Goal: Navigation & Orientation: Find specific page/section

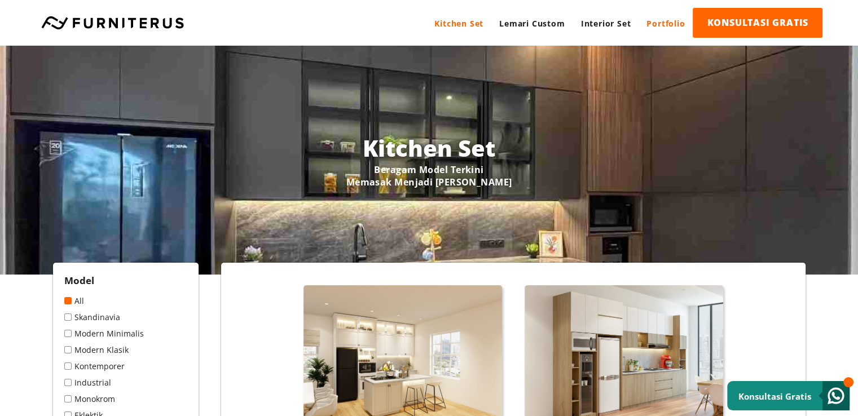
click at [672, 23] on link "Portfolio" at bounding box center [666, 23] width 54 height 31
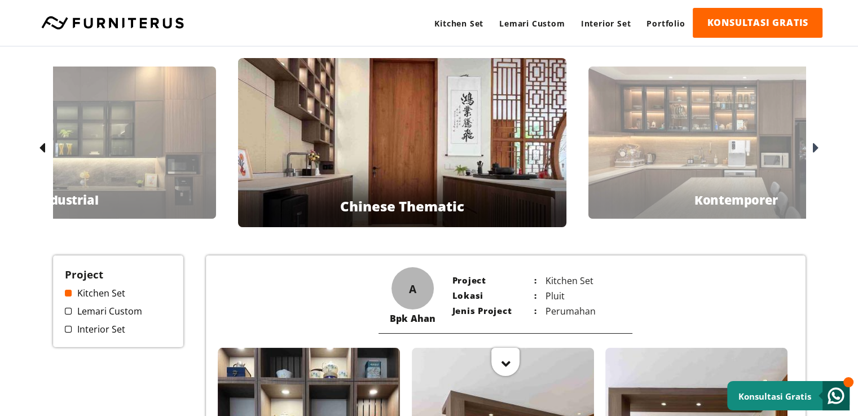
click at [816, 151] on icon at bounding box center [816, 148] width 6 height 16
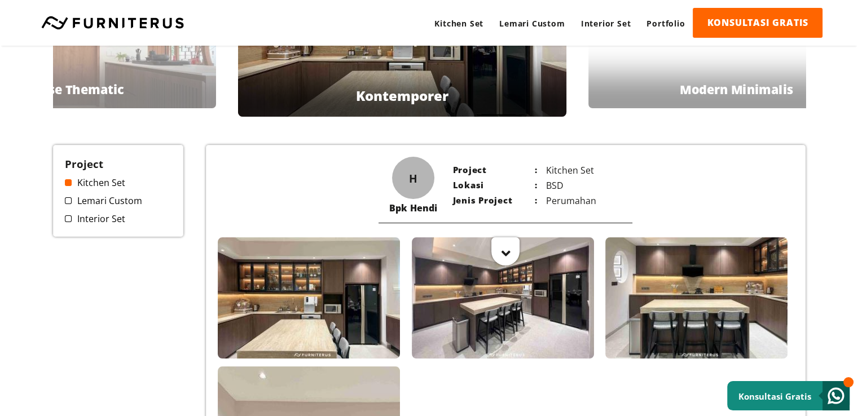
scroll to position [56, 0]
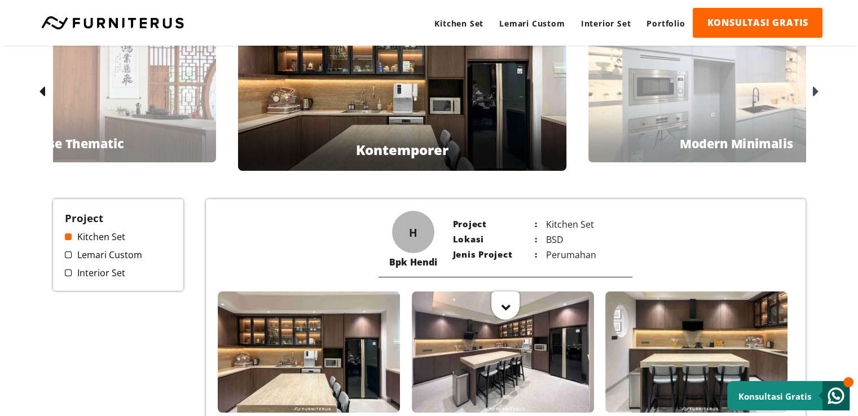
click at [822, 94] on div at bounding box center [815, 92] width 18 height 18
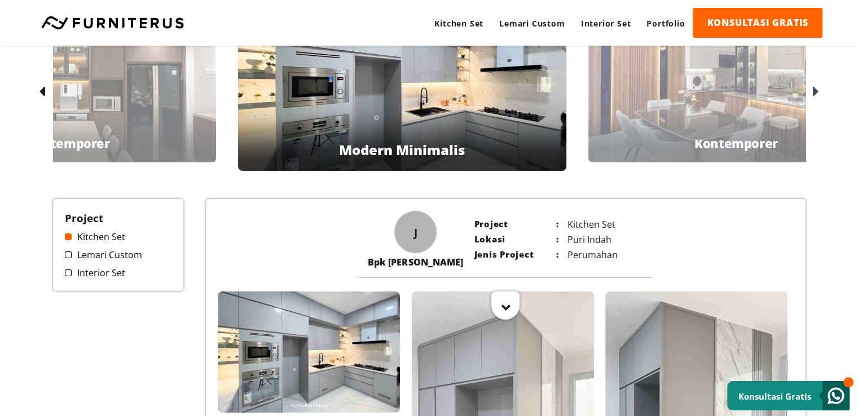
click at [814, 84] on icon at bounding box center [816, 92] width 6 height 16
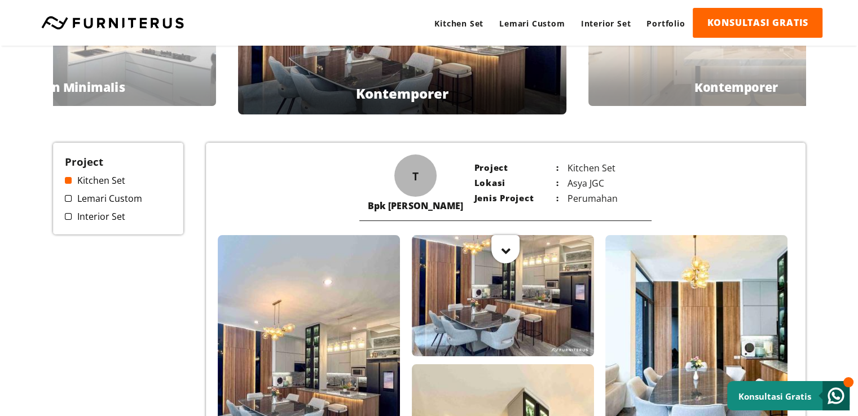
scroll to position [0, 0]
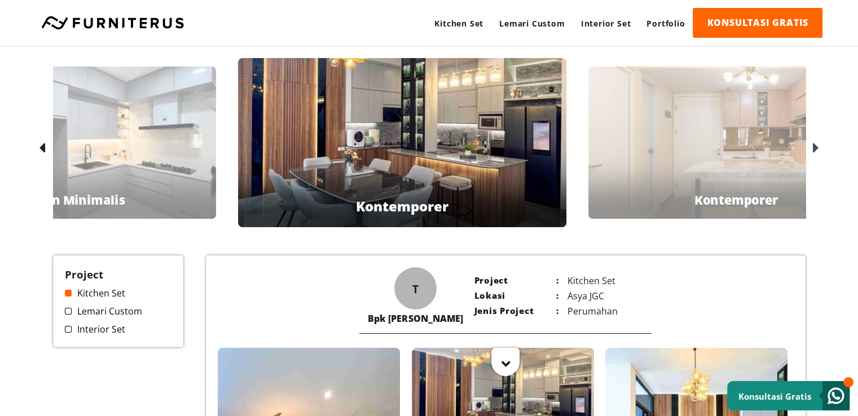
click at [820, 148] on div at bounding box center [815, 148] width 18 height 18
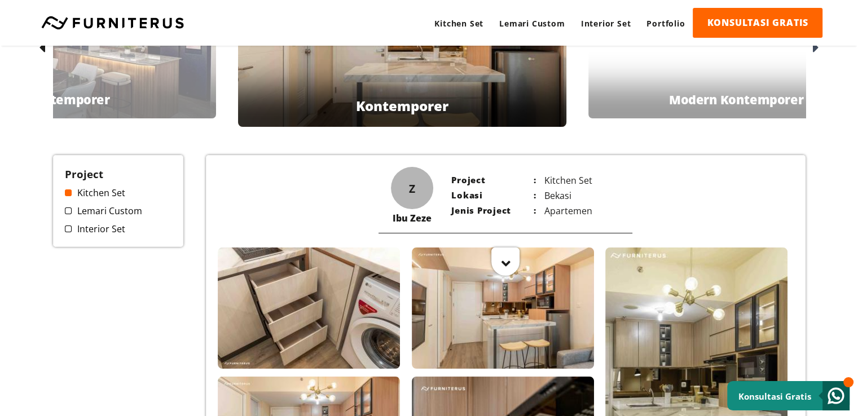
scroll to position [56, 0]
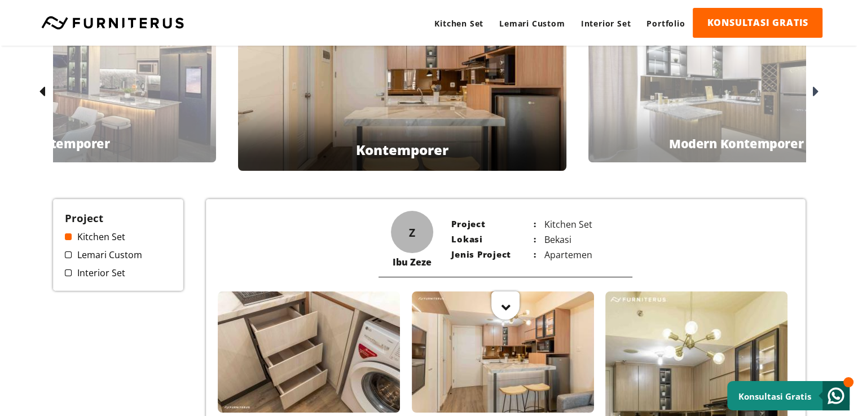
click at [814, 93] on icon at bounding box center [816, 92] width 6 height 16
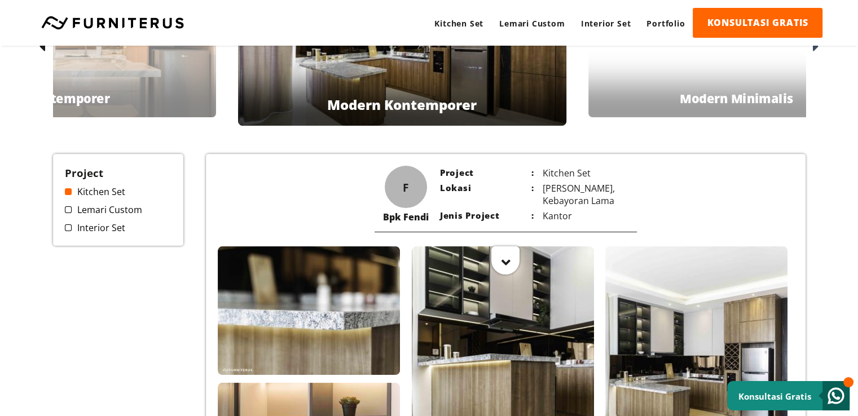
scroll to position [0, 0]
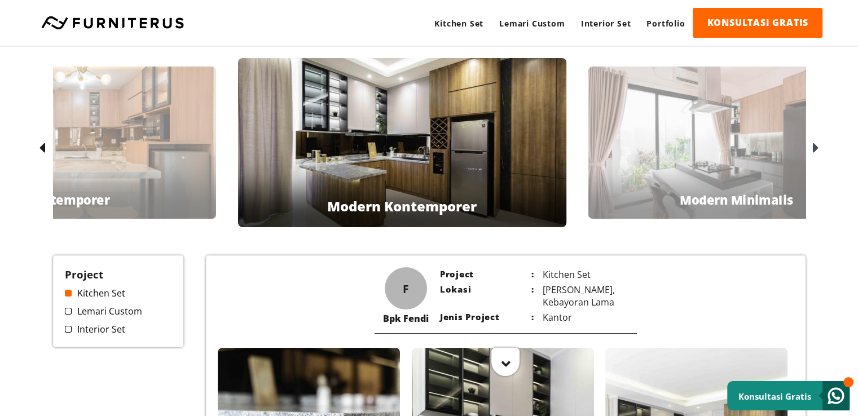
click at [815, 144] on icon at bounding box center [816, 148] width 6 height 16
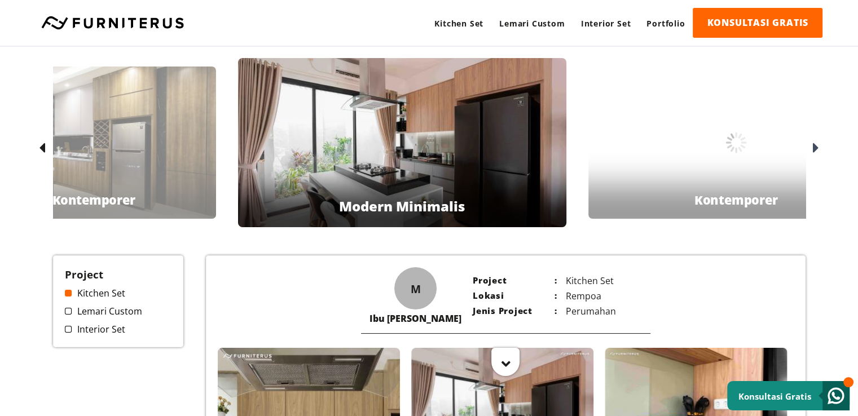
click at [815, 144] on icon at bounding box center [816, 148] width 6 height 16
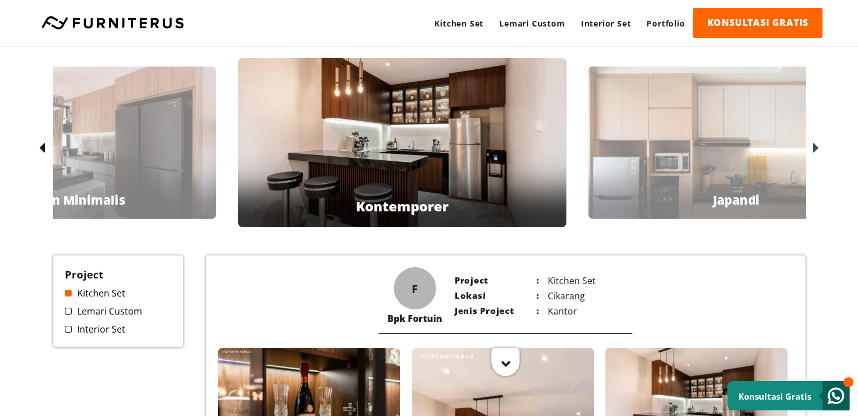
click at [815, 144] on icon at bounding box center [816, 148] width 6 height 16
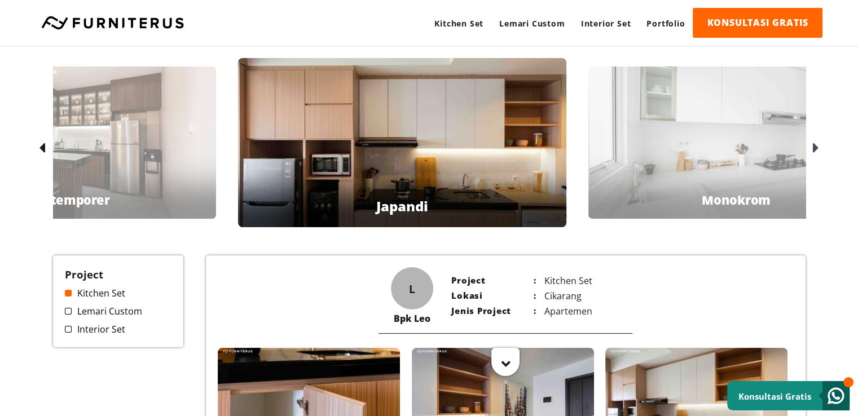
click at [815, 144] on icon at bounding box center [816, 148] width 6 height 16
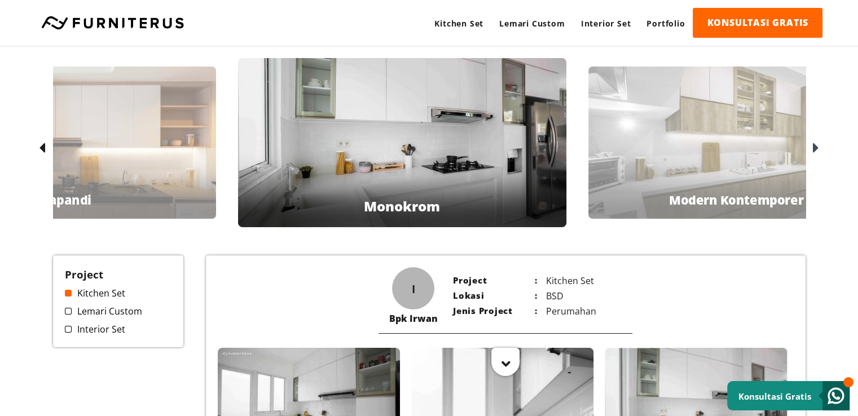
click at [815, 144] on icon at bounding box center [816, 148] width 6 height 16
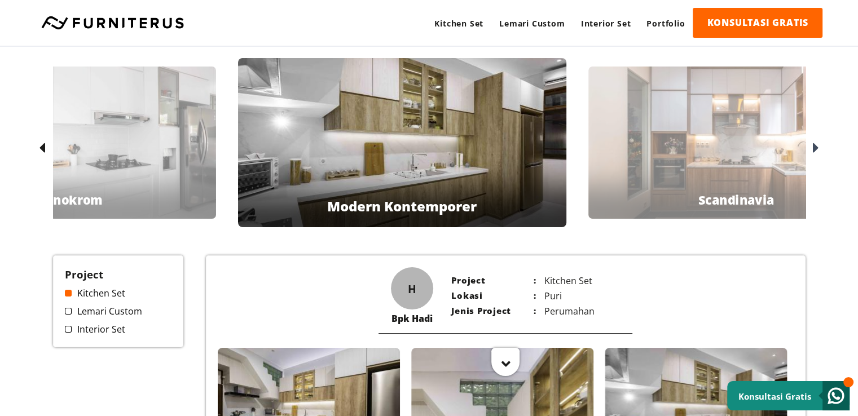
click at [815, 144] on icon at bounding box center [816, 148] width 6 height 16
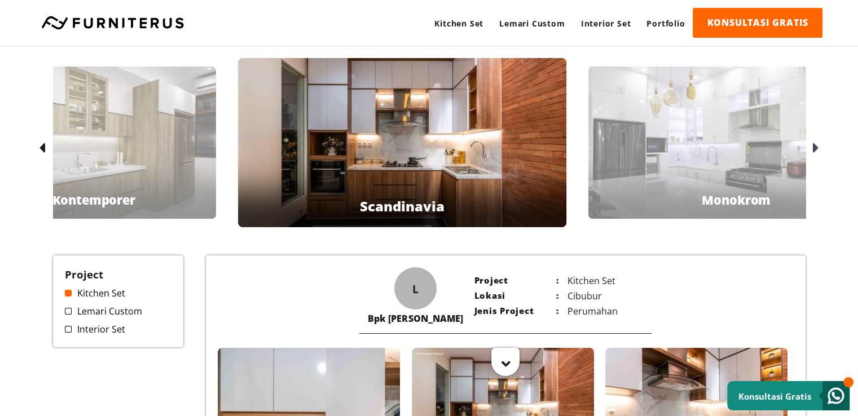
click at [815, 144] on icon at bounding box center [816, 148] width 6 height 16
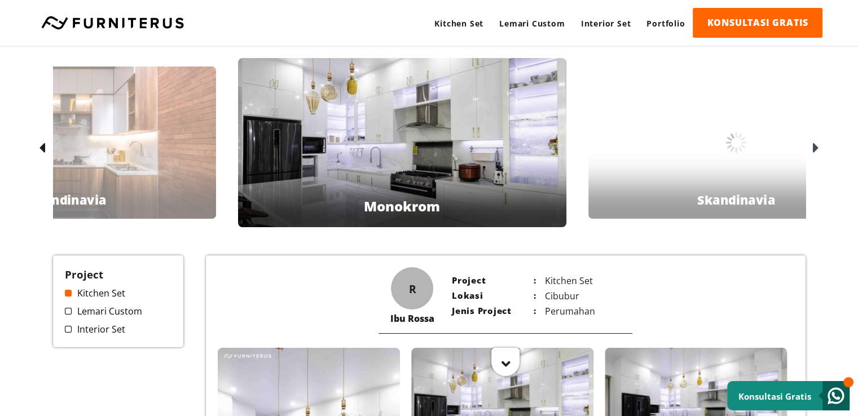
click at [815, 144] on icon at bounding box center [816, 148] width 6 height 16
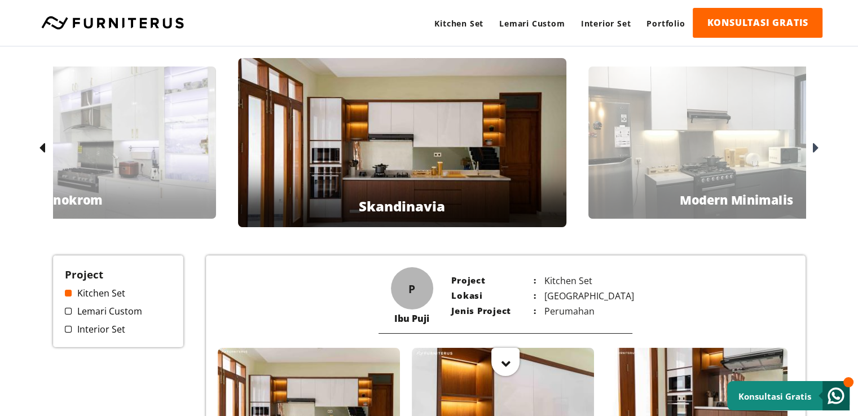
click at [815, 144] on icon at bounding box center [816, 148] width 6 height 16
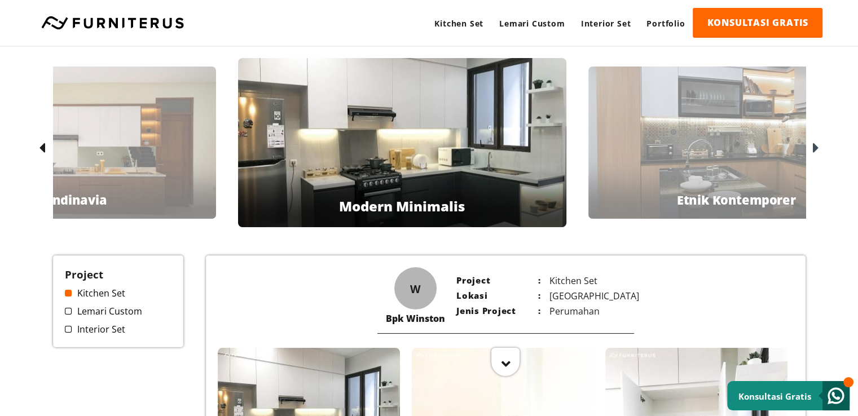
click at [815, 144] on icon at bounding box center [816, 148] width 6 height 16
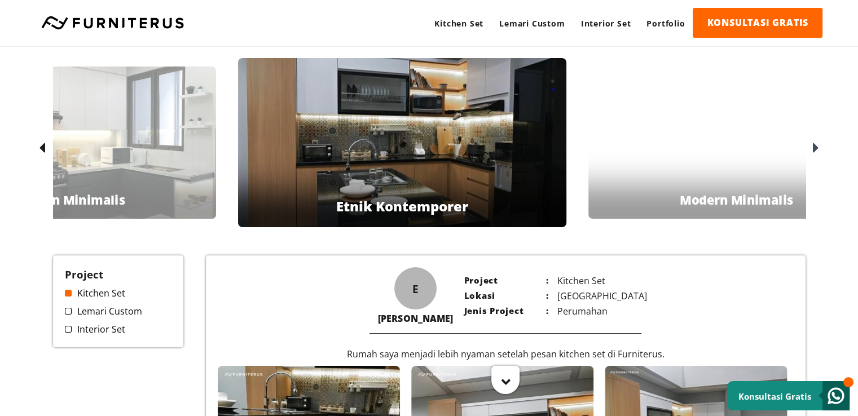
click at [815, 144] on icon at bounding box center [816, 148] width 6 height 16
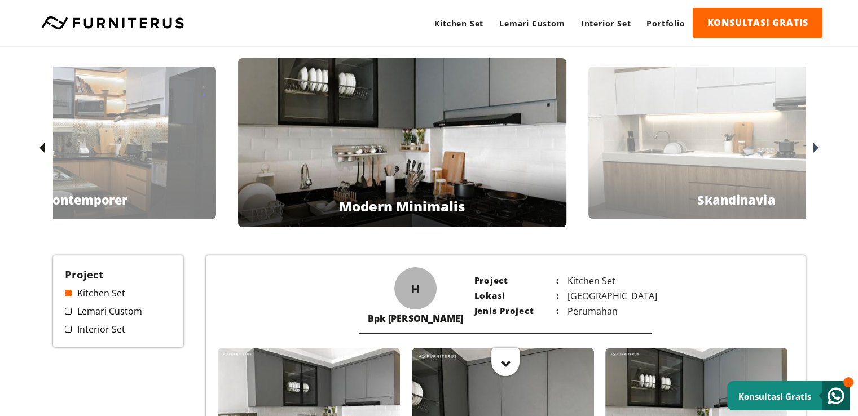
click at [815, 144] on icon at bounding box center [816, 148] width 6 height 16
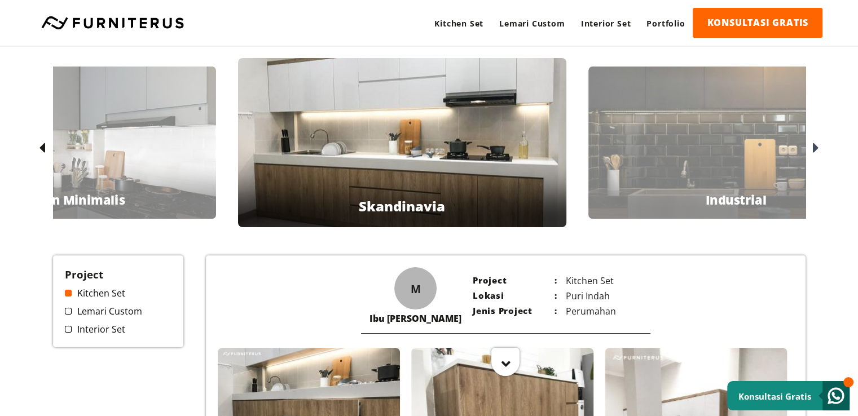
click at [815, 144] on icon at bounding box center [816, 148] width 6 height 16
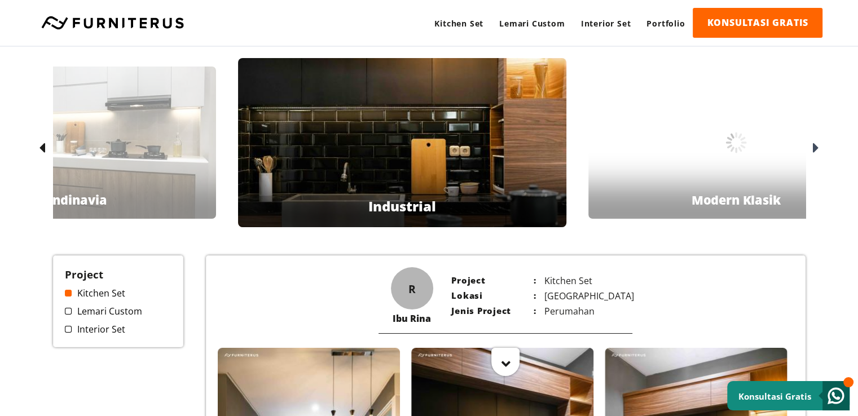
click at [815, 144] on icon at bounding box center [816, 148] width 6 height 16
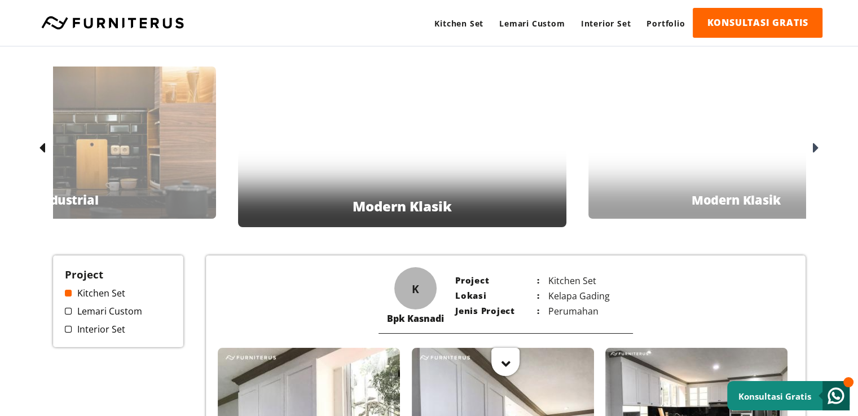
click at [815, 144] on icon at bounding box center [816, 148] width 6 height 16
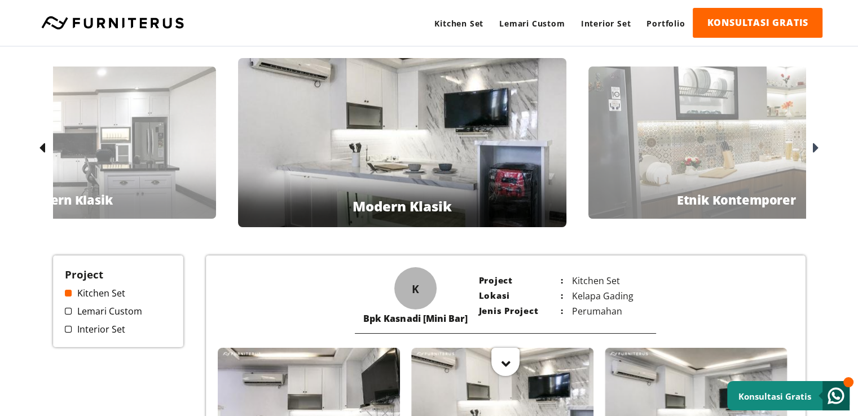
click at [815, 144] on icon at bounding box center [816, 148] width 6 height 16
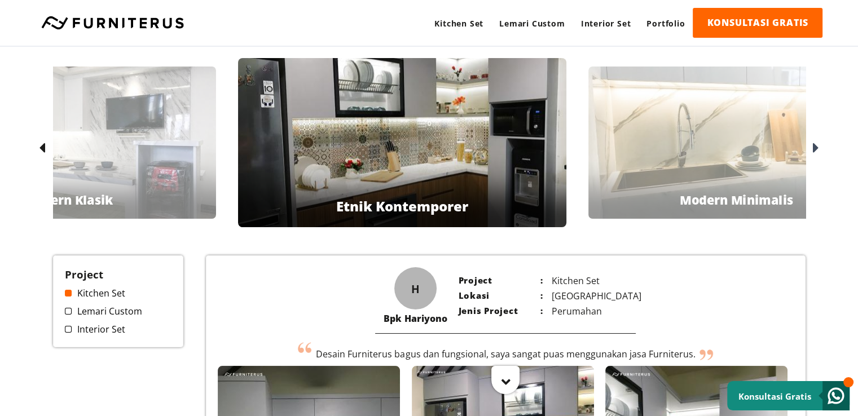
click at [815, 144] on icon at bounding box center [816, 148] width 6 height 16
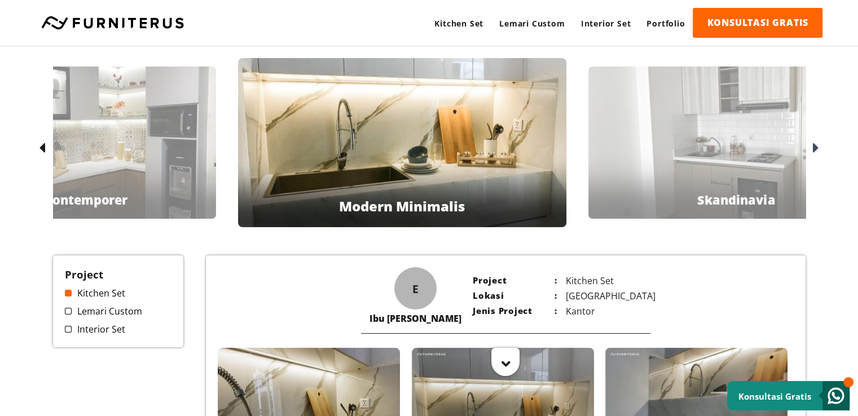
click at [815, 144] on icon at bounding box center [816, 148] width 6 height 16
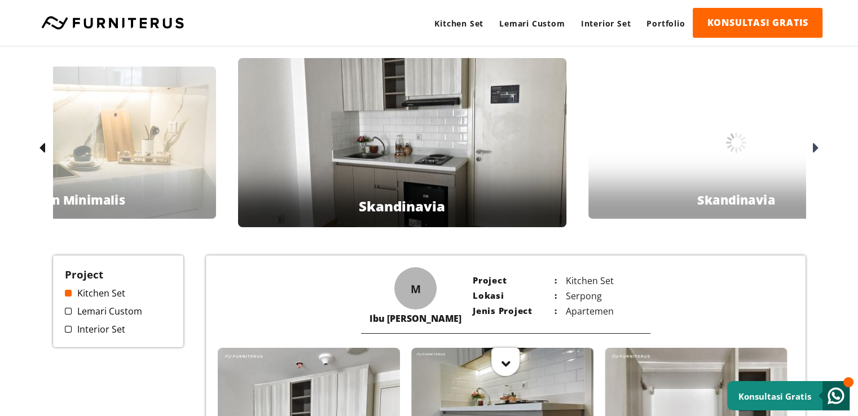
click at [815, 144] on icon at bounding box center [816, 148] width 6 height 16
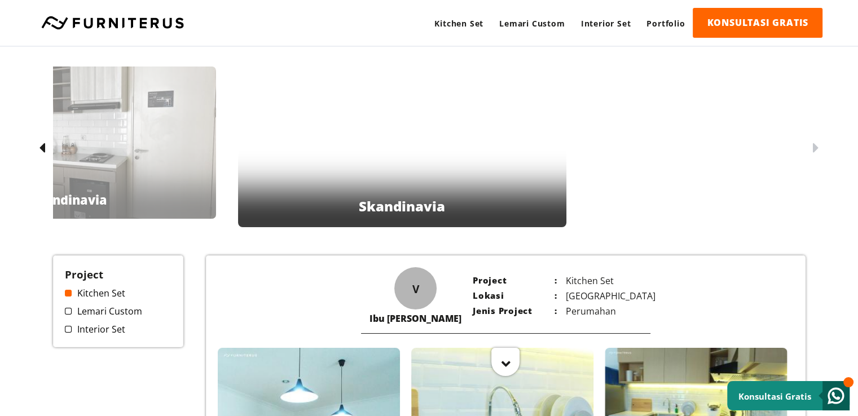
click at [815, 144] on icon at bounding box center [816, 148] width 6 height 16
